Goal: Check status

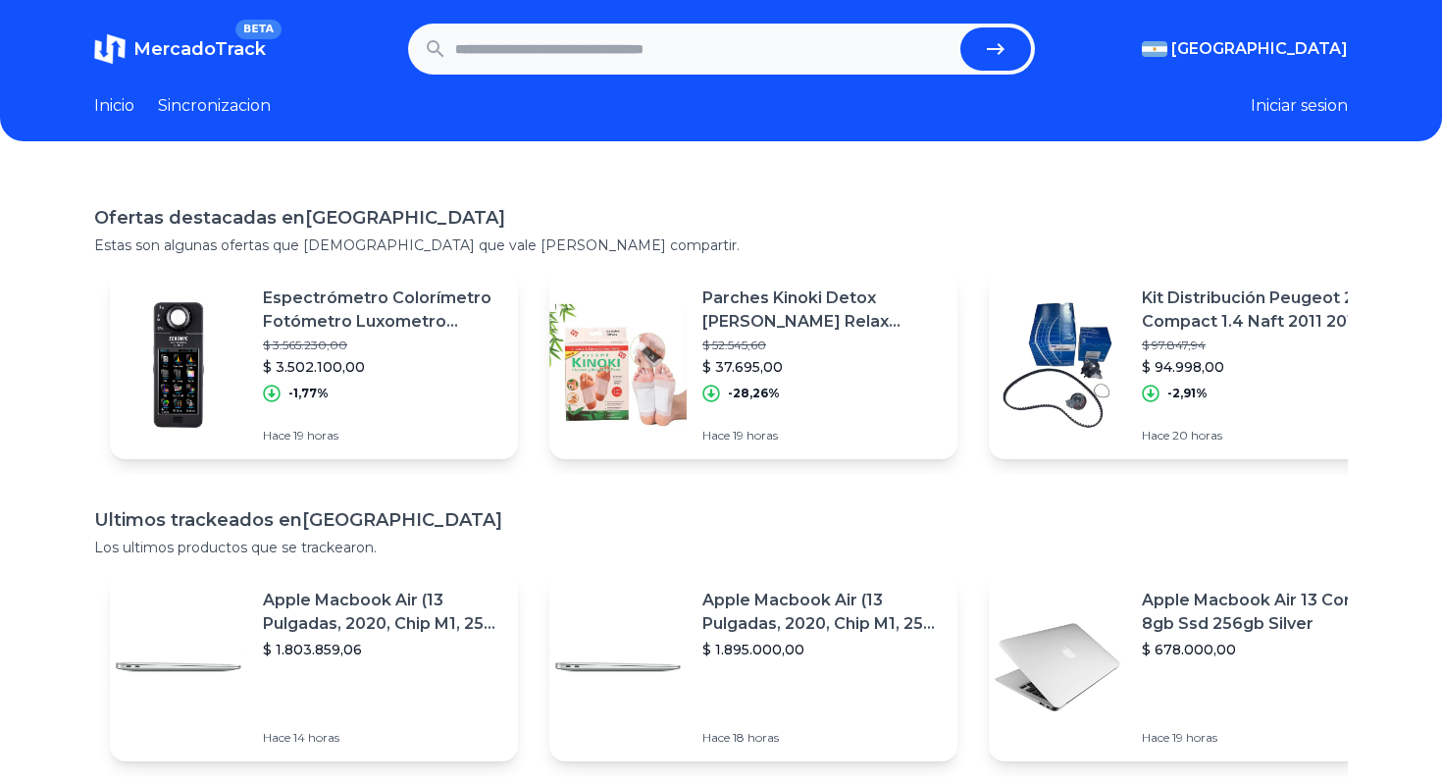
click at [706, 55] on input "text" at bounding box center [703, 48] width 497 height 43
click at [960, 27] on button "submit" at bounding box center [995, 48] width 71 height 43
type input "**********"
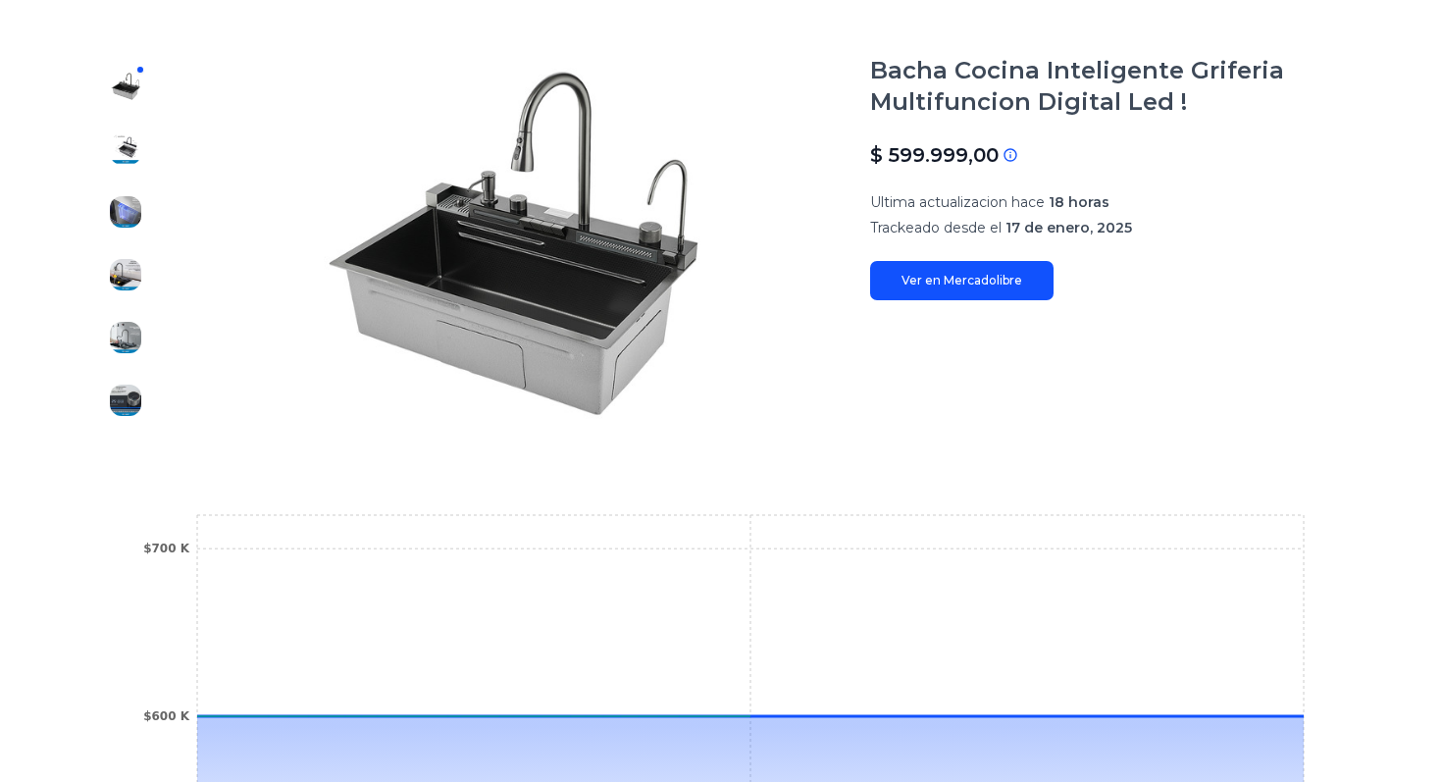
scroll to position [660, 0]
